Goal: Task Accomplishment & Management: Use online tool/utility

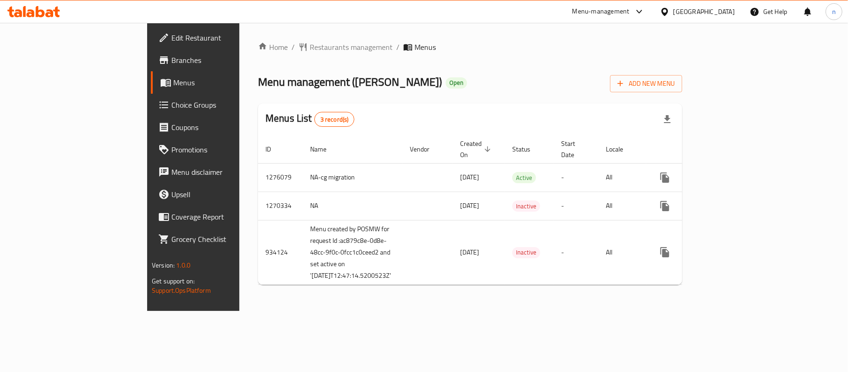
click at [171, 101] on span "Choice Groups" at bounding box center [226, 104] width 110 height 11
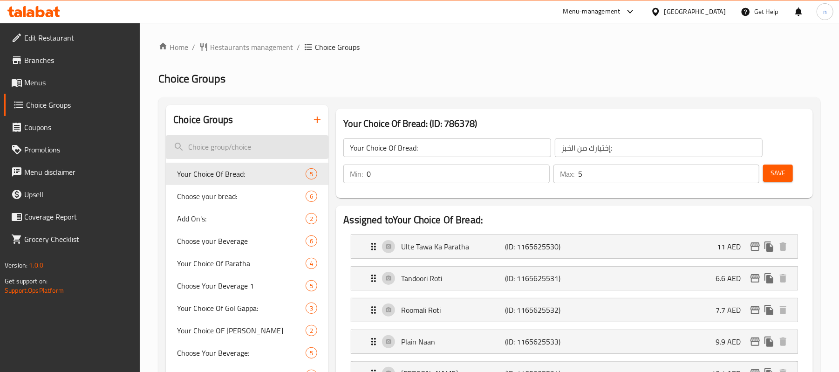
click at [261, 148] on input "search" at bounding box center [247, 147] width 163 height 24
paste input "Your CHoice OF Jalebi"
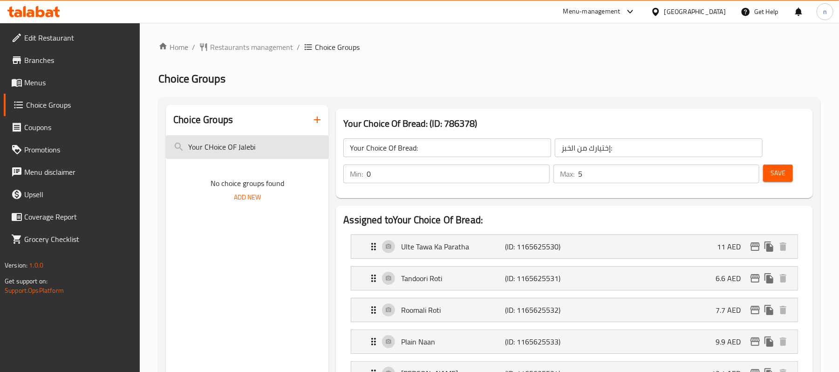
click at [275, 151] on input "Your CHoice OF Jalebi" at bounding box center [247, 147] width 163 height 24
click at [234, 148] on input "Your CHoice OF Jalebi" at bounding box center [247, 147] width 163 height 24
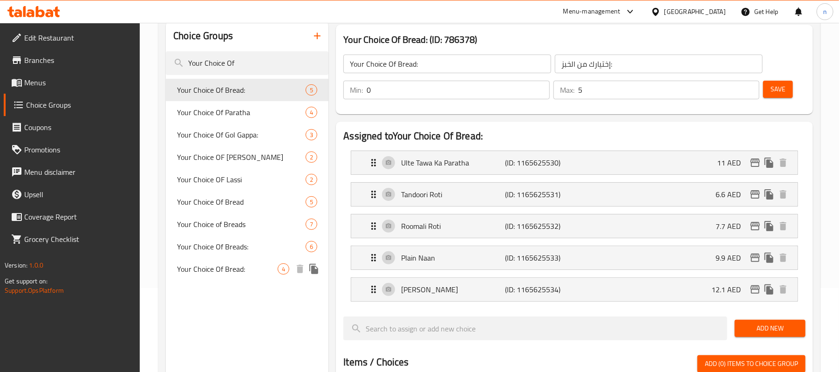
scroll to position [62, 0]
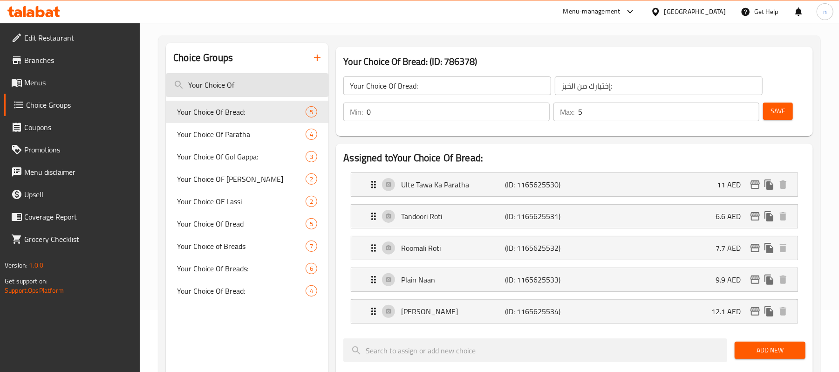
click at [265, 83] on input "Your Choice Of" at bounding box center [247, 85] width 163 height 24
type input "Your Choice Of"
click at [55, 62] on span "Branches" at bounding box center [78, 60] width 109 height 11
